Goal: Task Accomplishment & Management: Manage account settings

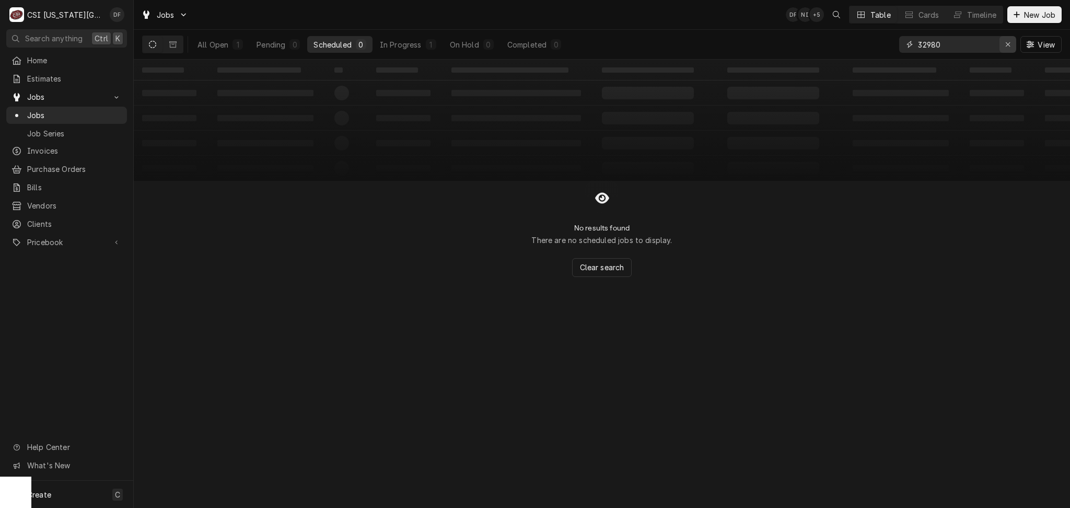
click at [1004, 43] on div "Erase input" at bounding box center [1008, 44] width 10 height 10
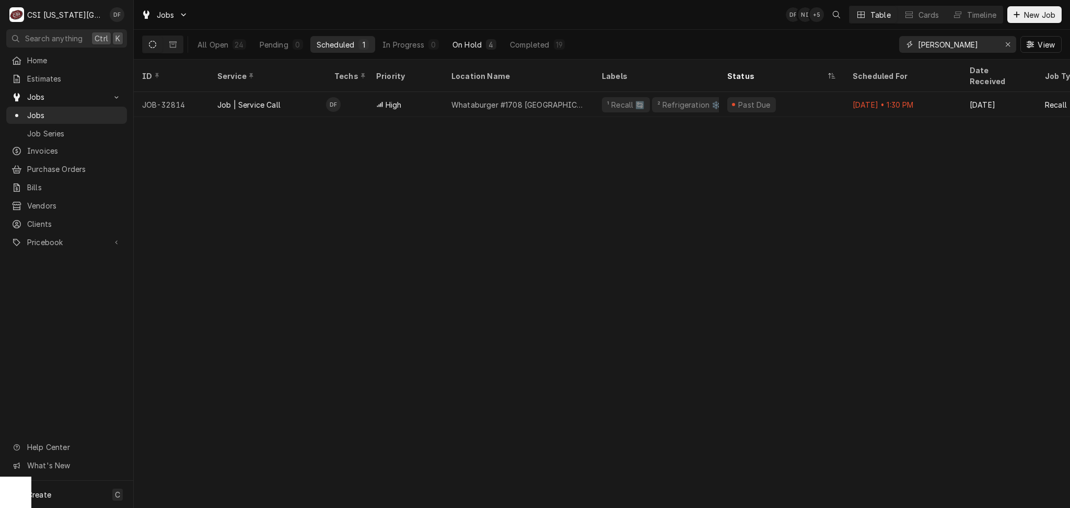
type input "[PERSON_NAME]"
click at [467, 45] on div "On Hold" at bounding box center [466, 44] width 29 height 11
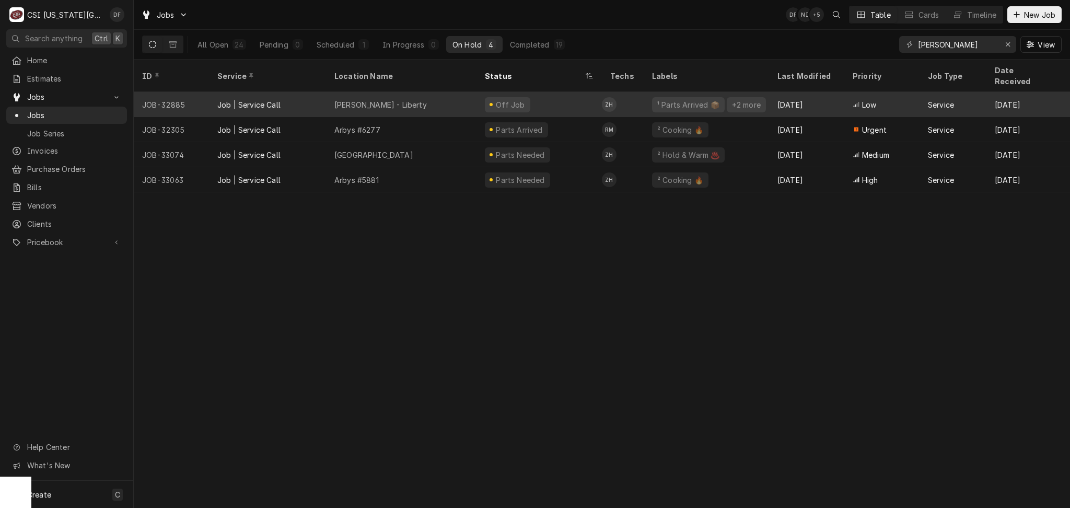
click at [522, 97] on div "Off Job" at bounding box center [507, 104] width 45 height 15
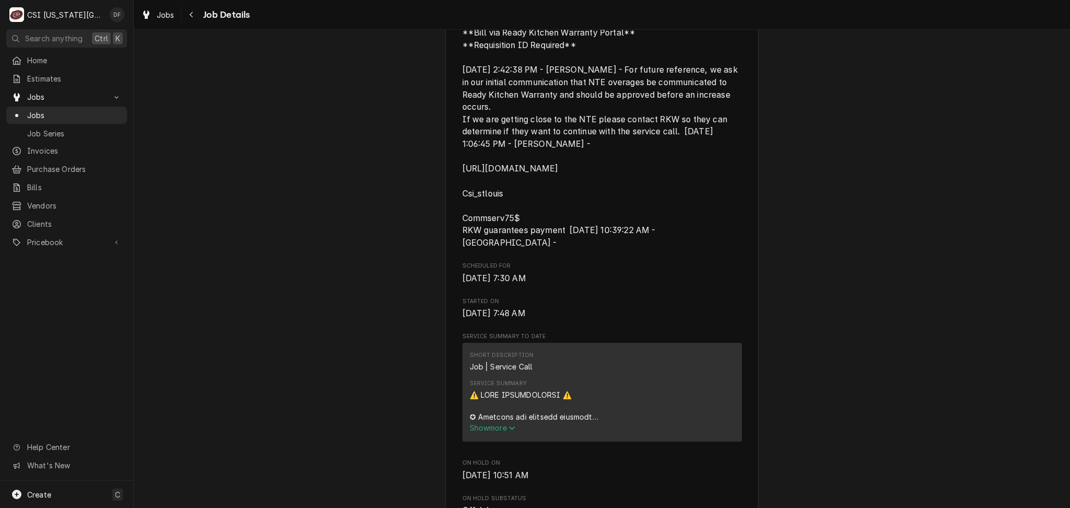
scroll to position [418, 0]
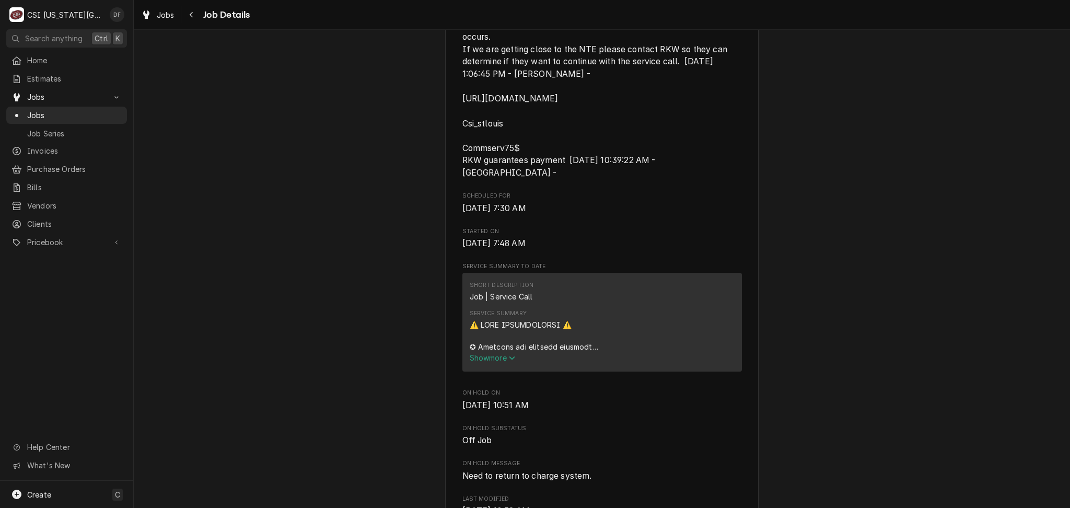
click at [491, 357] on span "Show more" at bounding box center [493, 357] width 46 height 9
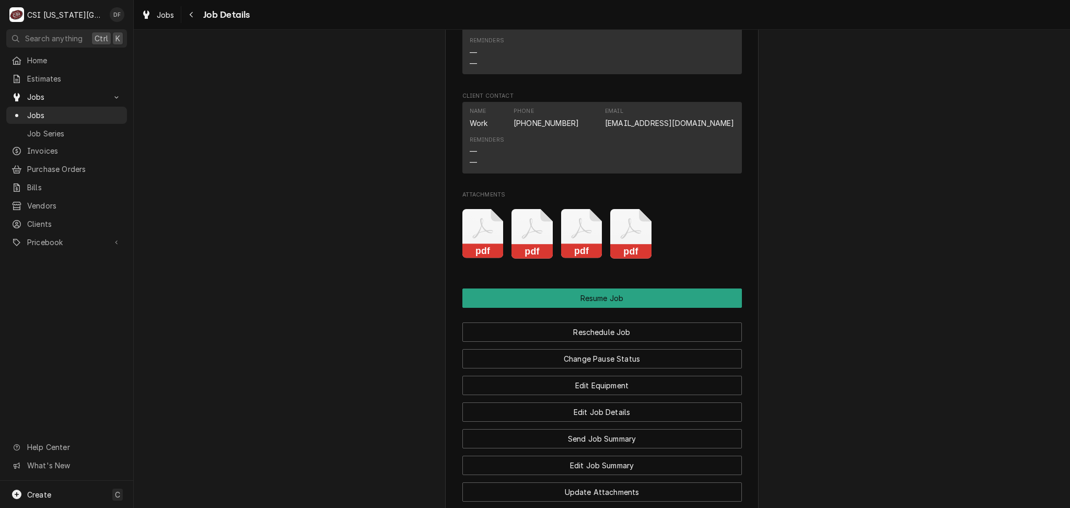
scroll to position [2647, 0]
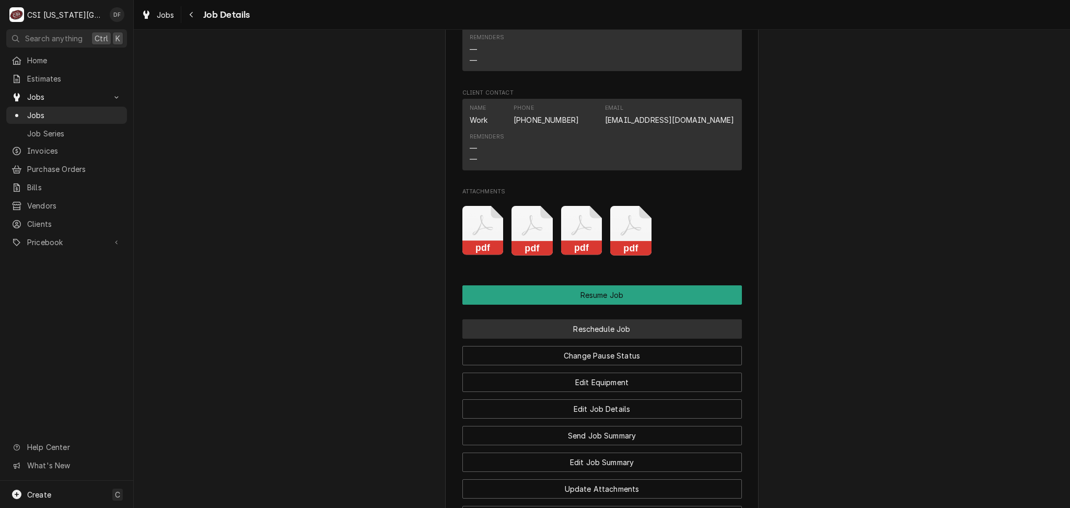
click at [599, 319] on button "Reschedule Job" at bounding box center [602, 328] width 280 height 19
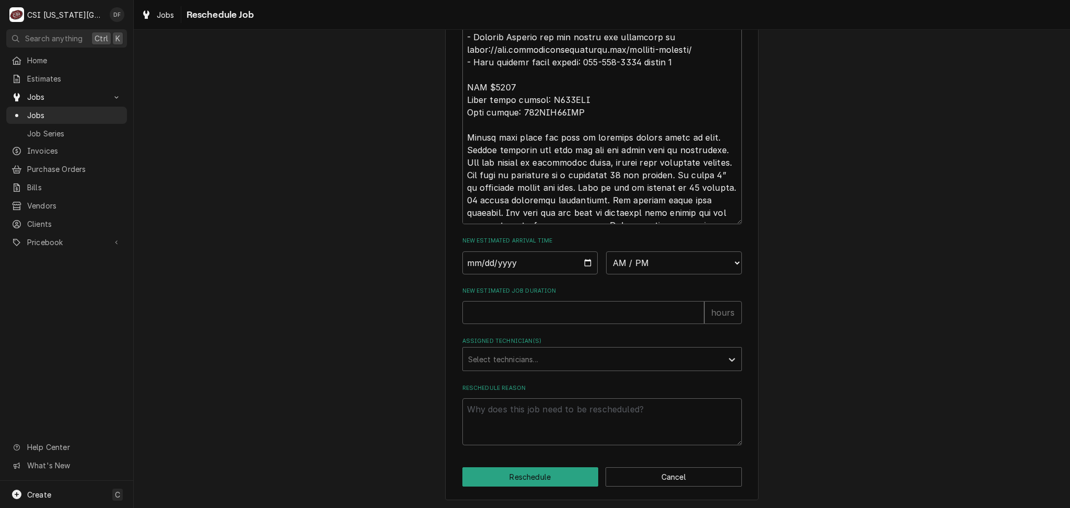
scroll to position [709, 0]
click at [586, 263] on input "Date" at bounding box center [530, 261] width 136 height 23
type textarea "x"
type input "2025-10-01"
click at [687, 266] on select "AM / PM 6:00 AM 6:15 AM 6:30 AM 6:45 AM 7:00 AM 7:15 AM 7:30 AM 7:45 AM 8:00 AM…" at bounding box center [674, 261] width 136 height 23
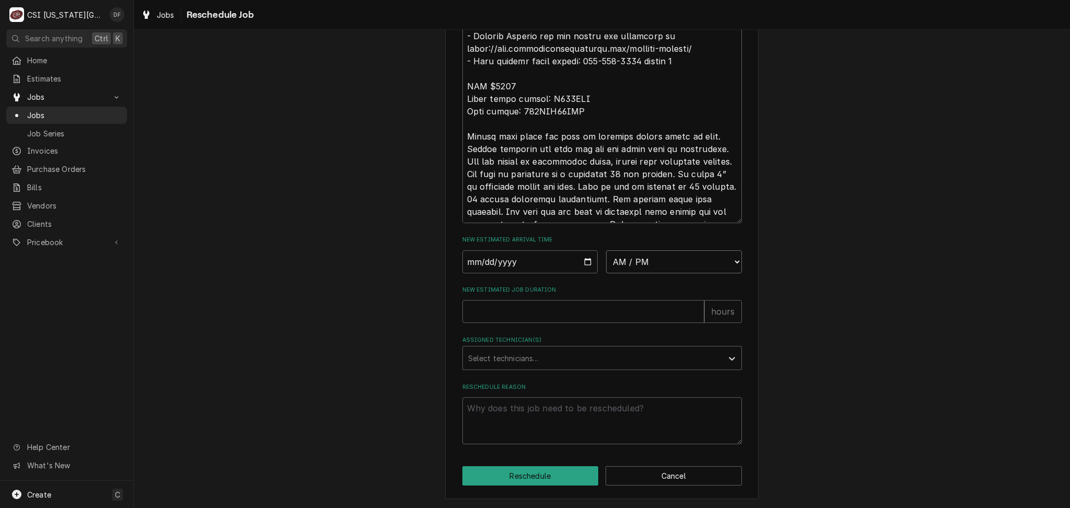
select select "07:00:00"
click at [606, 250] on select "AM / PM 6:00 AM 6:15 AM 6:30 AM 6:45 AM 7:00 AM 7:15 AM 7:30 AM 7:45 AM 8:00 AM…" at bounding box center [674, 261] width 136 height 23
click at [487, 313] on input "New Estimated Job Duration" at bounding box center [583, 311] width 242 height 23
type textarea "x"
type input "2"
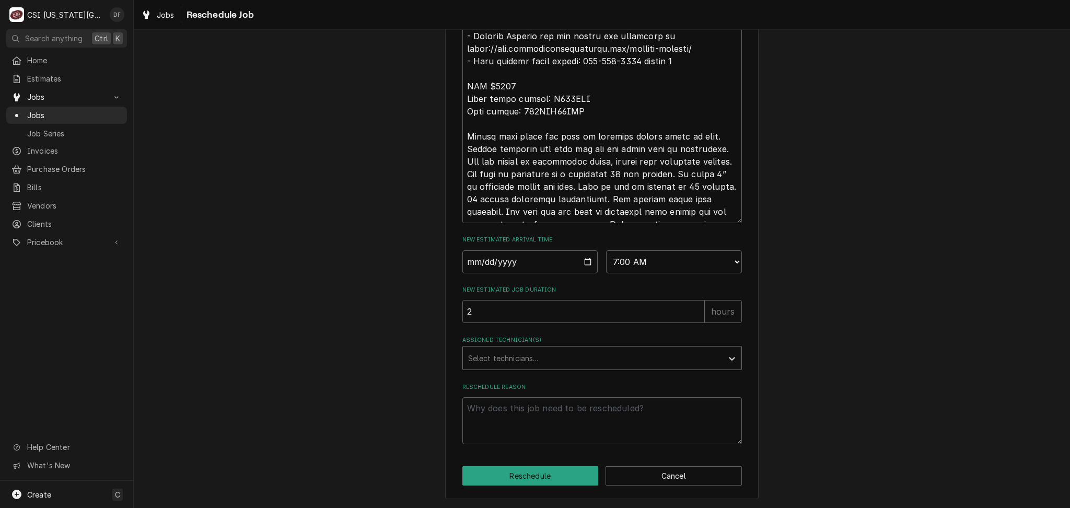
click at [494, 362] on div "Assigned Technician(s)" at bounding box center [592, 357] width 249 height 19
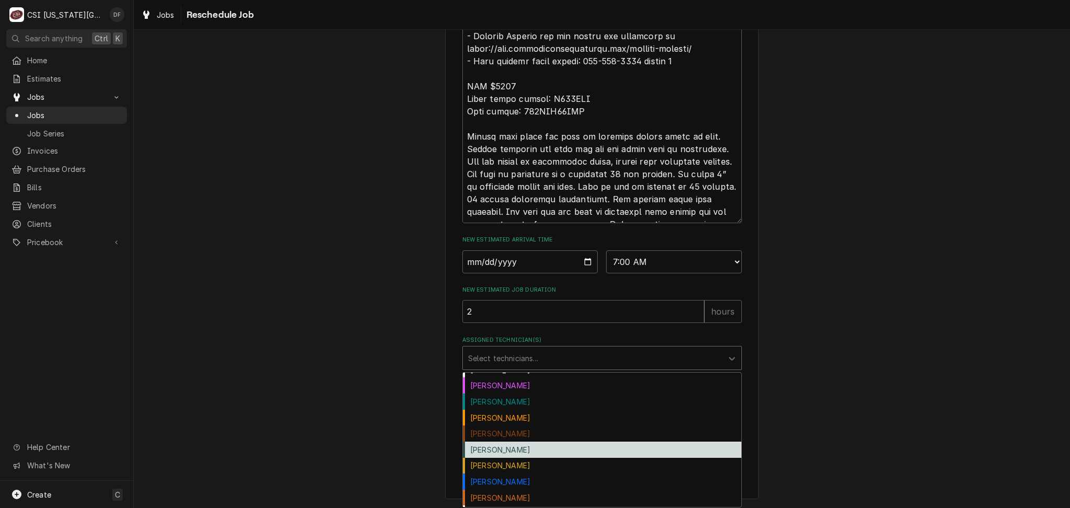
scroll to position [297, 0]
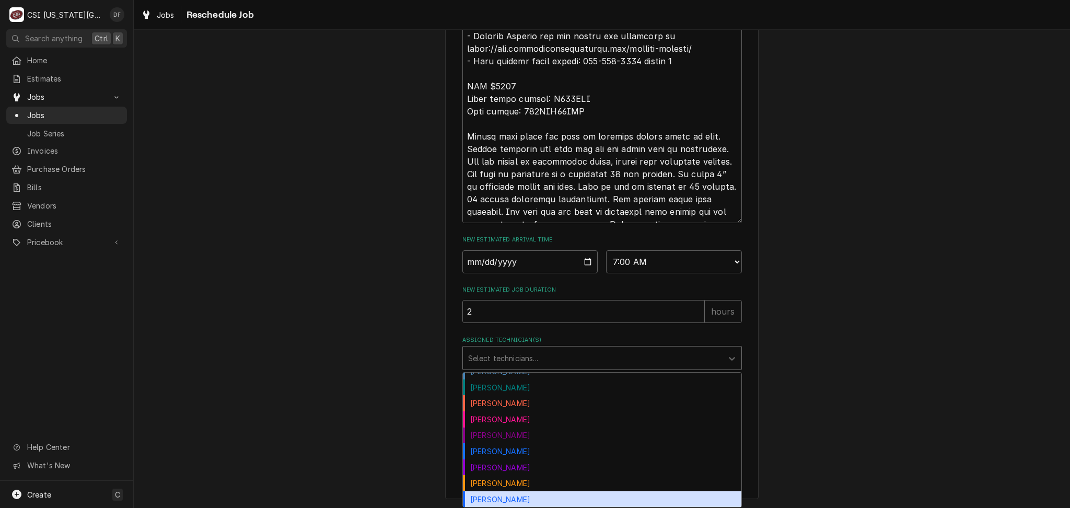
click at [591, 501] on div "Zach Wilson" at bounding box center [602, 499] width 278 height 16
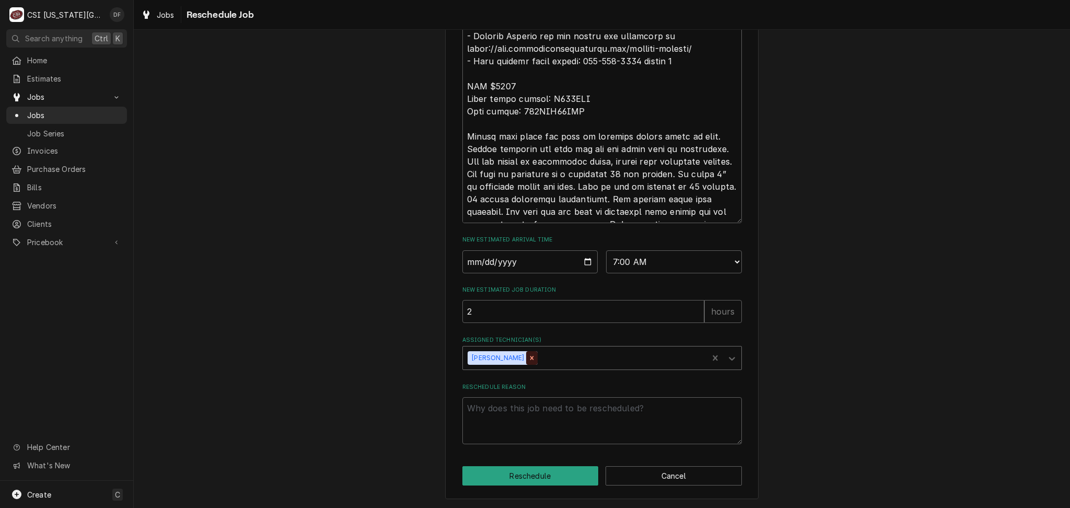
click at [528, 357] on icon "Remove Zach Wilson" at bounding box center [531, 357] width 7 height 7
type textarea "x"
click at [515, 357] on div "Assigned Technician(s)" at bounding box center [592, 357] width 249 height 19
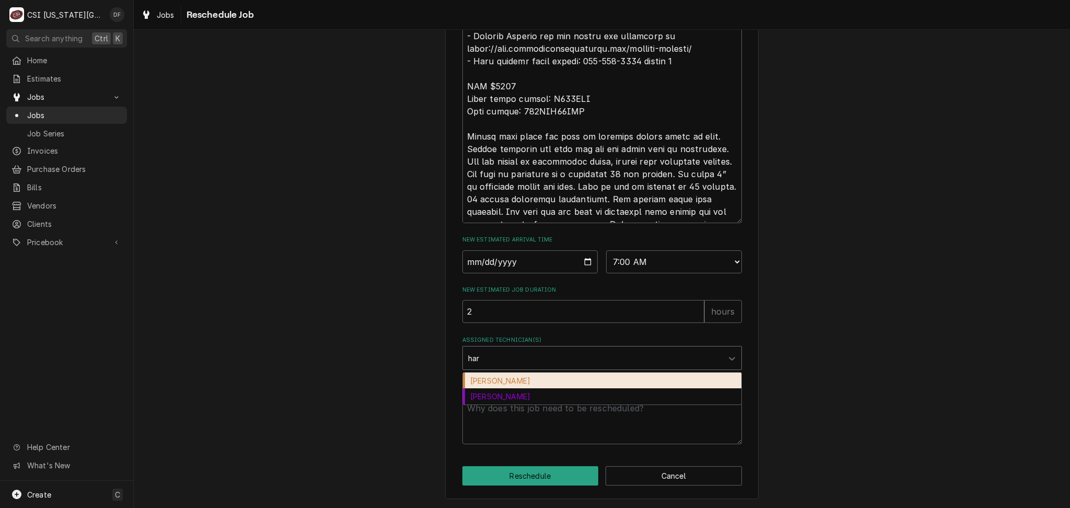
type input "[PERSON_NAME]"
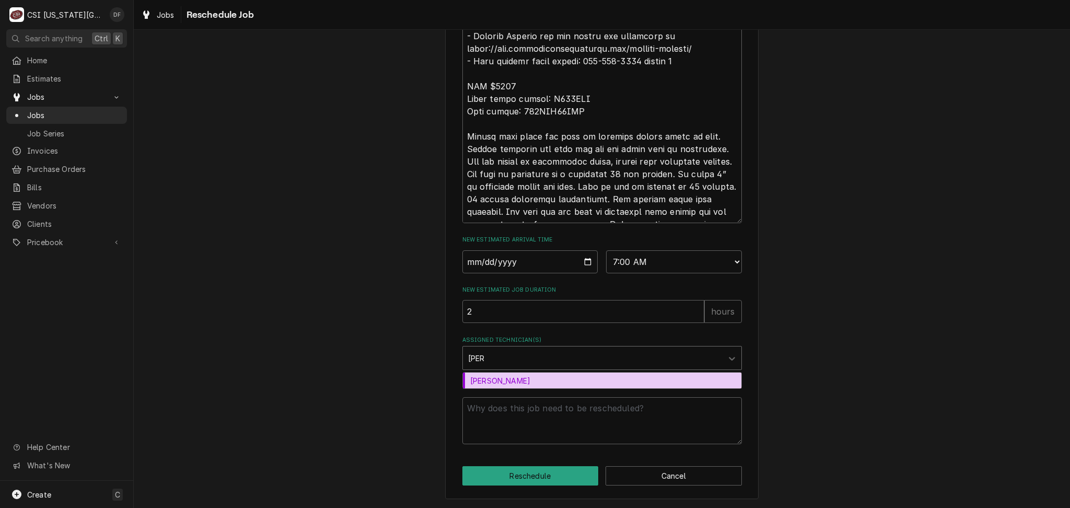
click at [508, 382] on div "Zach Harris" at bounding box center [602, 381] width 278 height 16
type textarea "x"
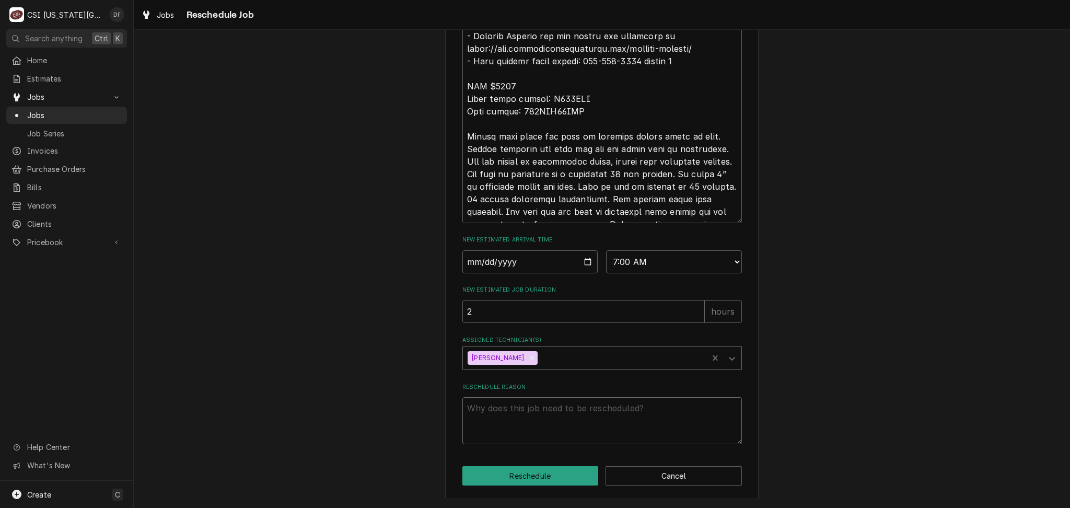
click at [508, 411] on textarea "Reschedule Reason" at bounding box center [602, 420] width 280 height 47
type textarea "x"
type textarea "r"
type textarea "x"
type textarea "re"
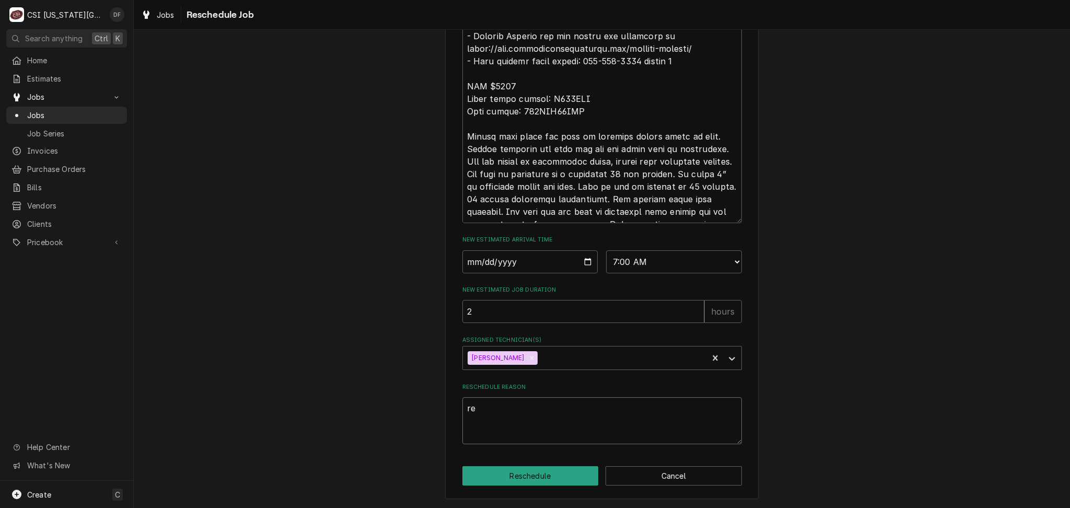
type textarea "x"
type textarea "ret"
type textarea "x"
type textarea "retu"
type textarea "x"
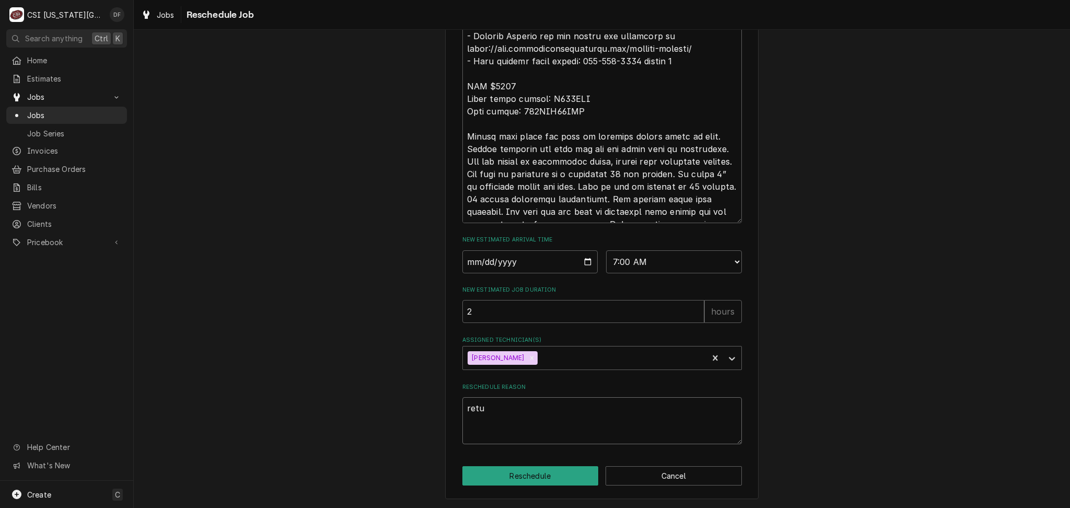
type textarea "retur"
type textarea "x"
type textarea "return"
type textarea "x"
type textarea "return"
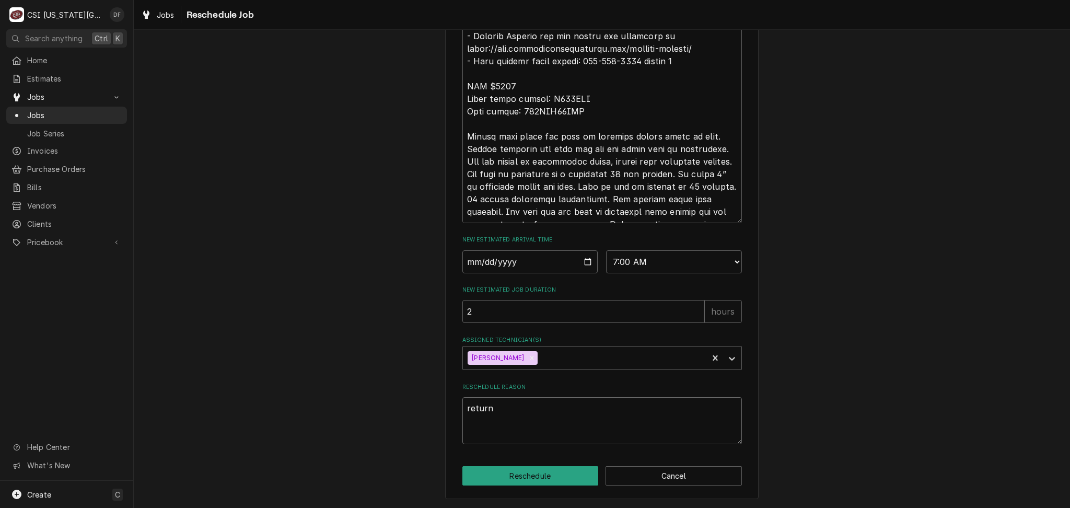
type textarea "x"
type textarea "return w"
type textarea "x"
type textarea "return wi"
type textarea "x"
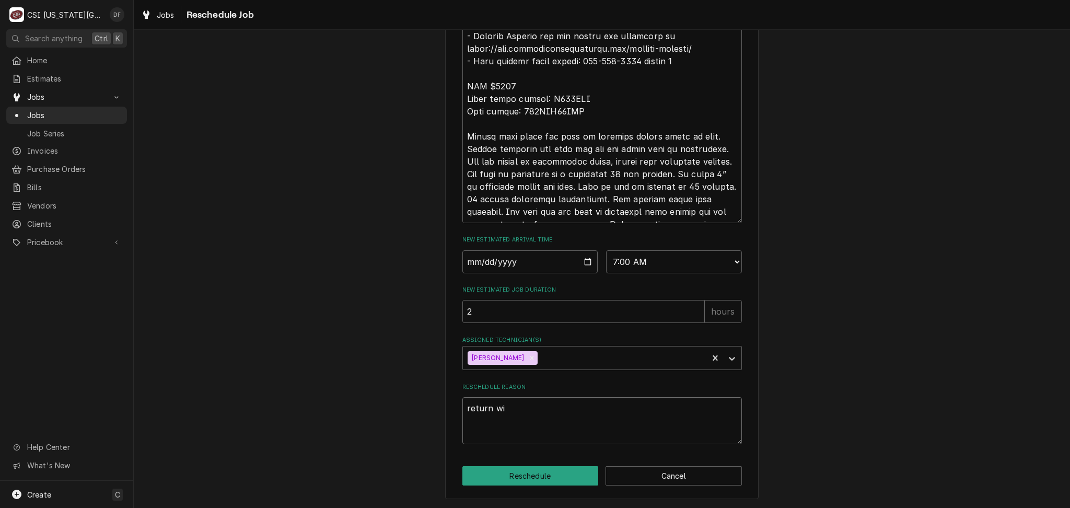
type textarea "return wit"
type textarea "x"
type textarea "return with"
type textarea "x"
type textarea "return with"
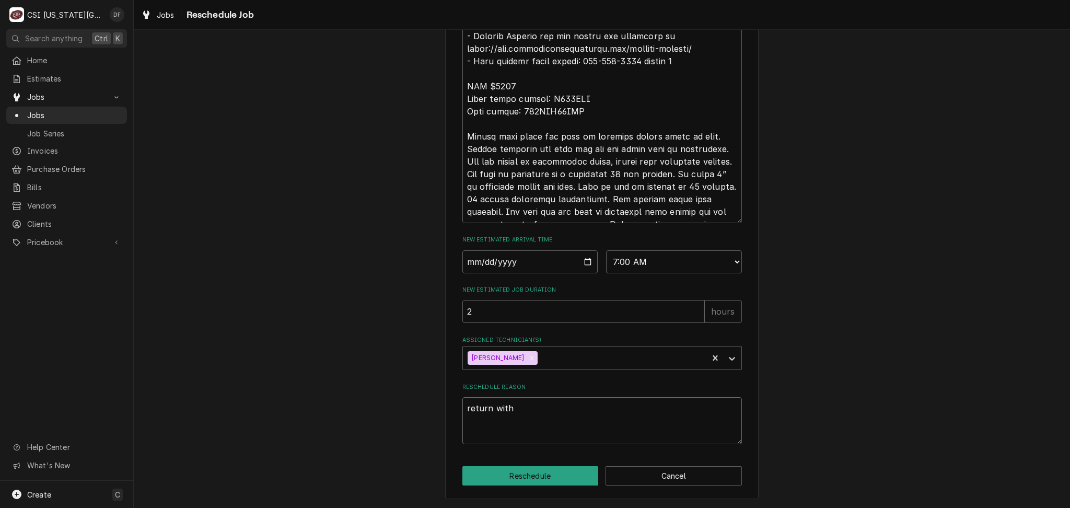
type textarea "x"
type textarea "return with D"
type textarea "x"
type textarea "return with Da"
type textarea "x"
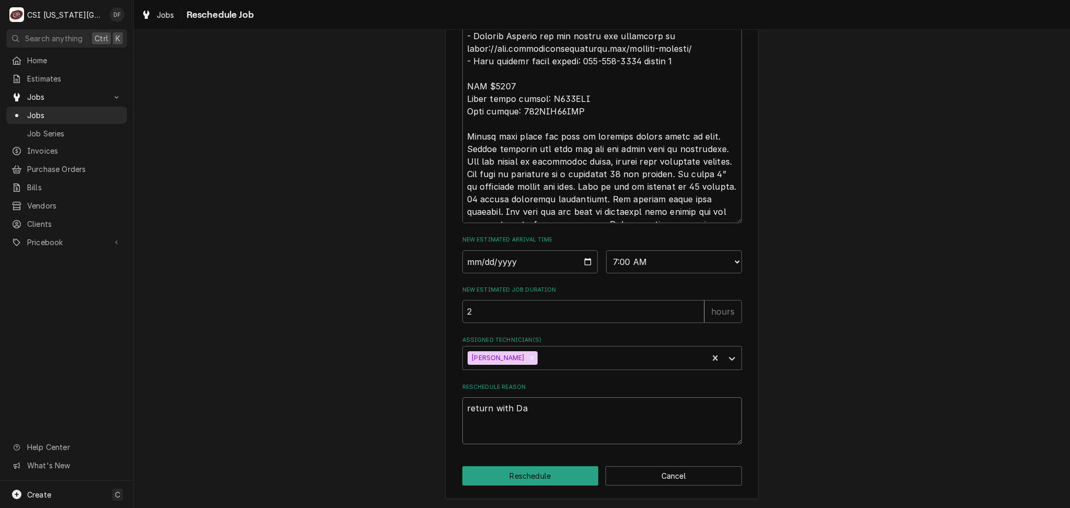
type textarea "return with Dav"
type textarea "x"
type textarea "return with Davi"
type textarea "x"
type textarea "return with David"
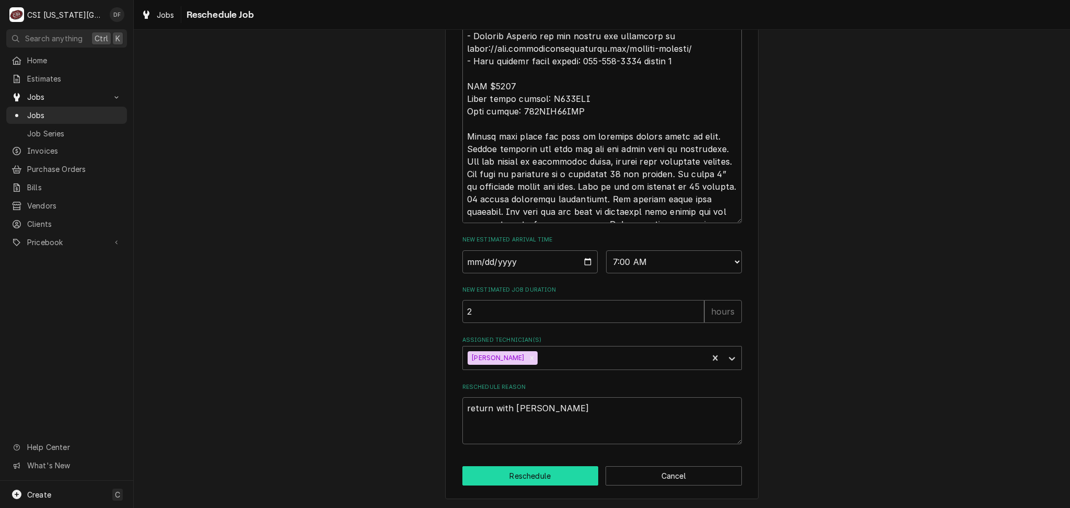
click at [512, 478] on button "Reschedule" at bounding box center [530, 475] width 136 height 19
type textarea "x"
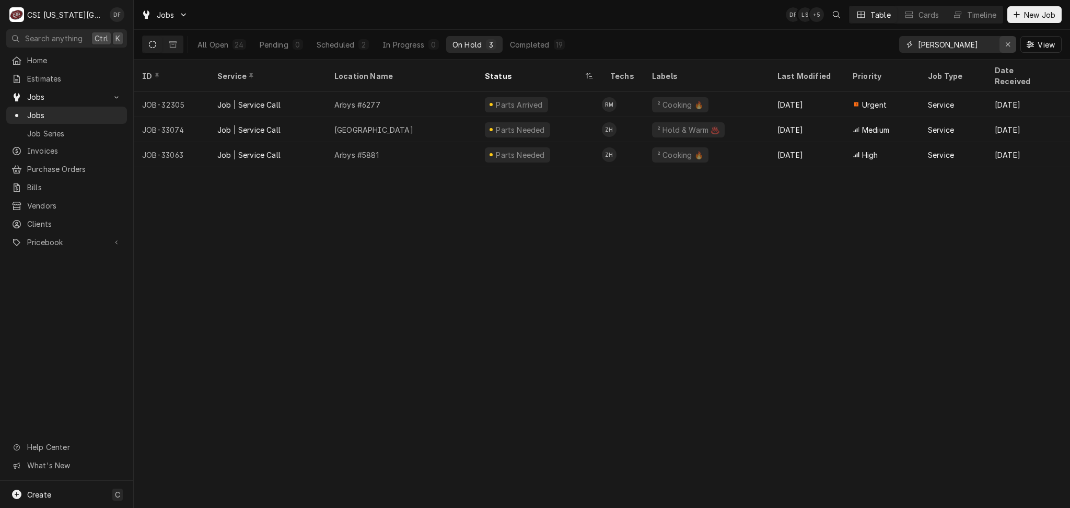
click at [1008, 44] on icon "Erase input" at bounding box center [1008, 44] width 6 height 7
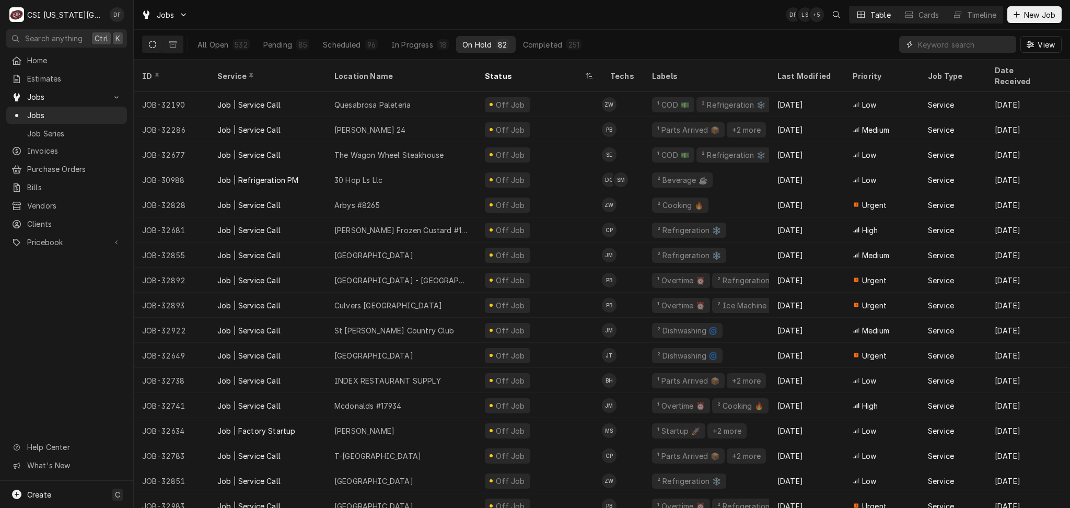
click at [928, 43] on input "Dynamic Content Wrapper" at bounding box center [964, 44] width 93 height 17
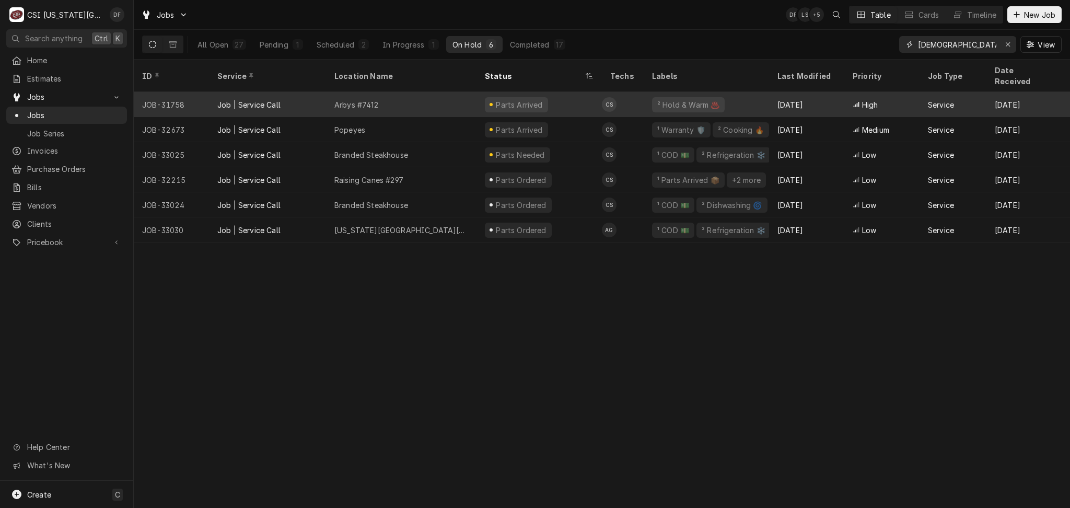
type input "christian"
click at [547, 92] on div "Parts Arrived" at bounding box center [539, 104] width 125 height 25
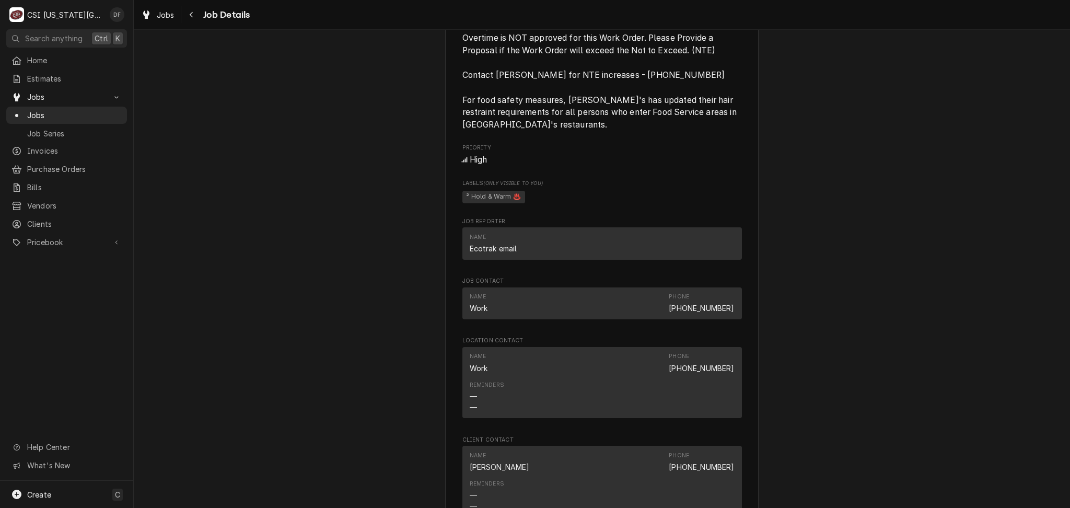
scroll to position [1741, 0]
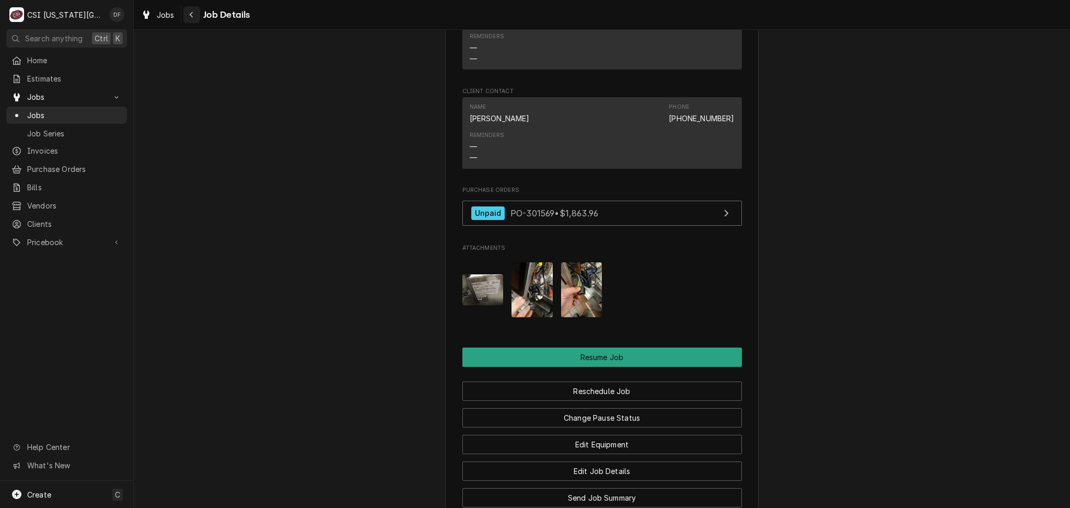
click at [190, 18] on div "Navigate back" at bounding box center [192, 14] width 10 height 10
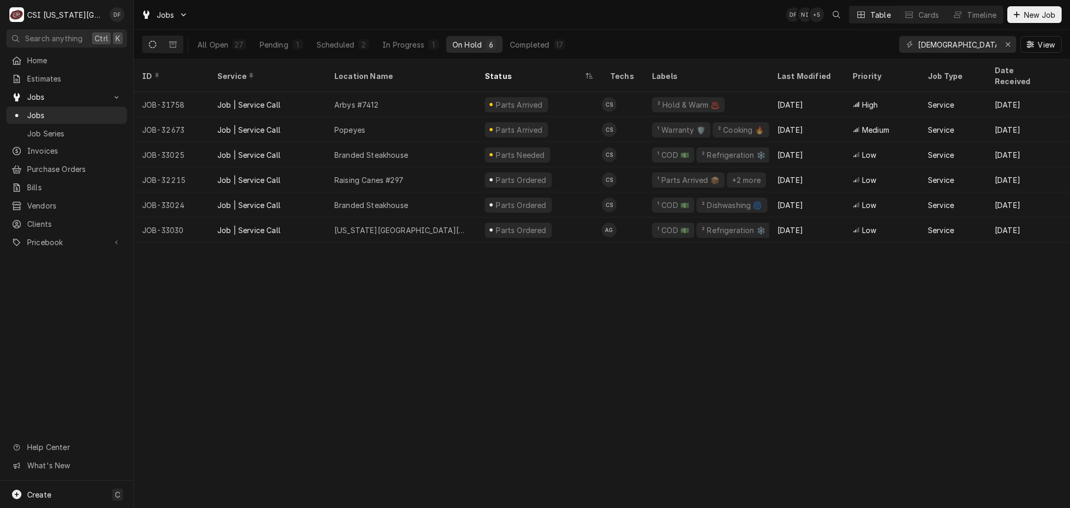
click at [667, 16] on div "Jobs DF NI + 5 Table Cards Timeline New Job" at bounding box center [602, 14] width 936 height 29
